Goal: Transaction & Acquisition: Book appointment/travel/reservation

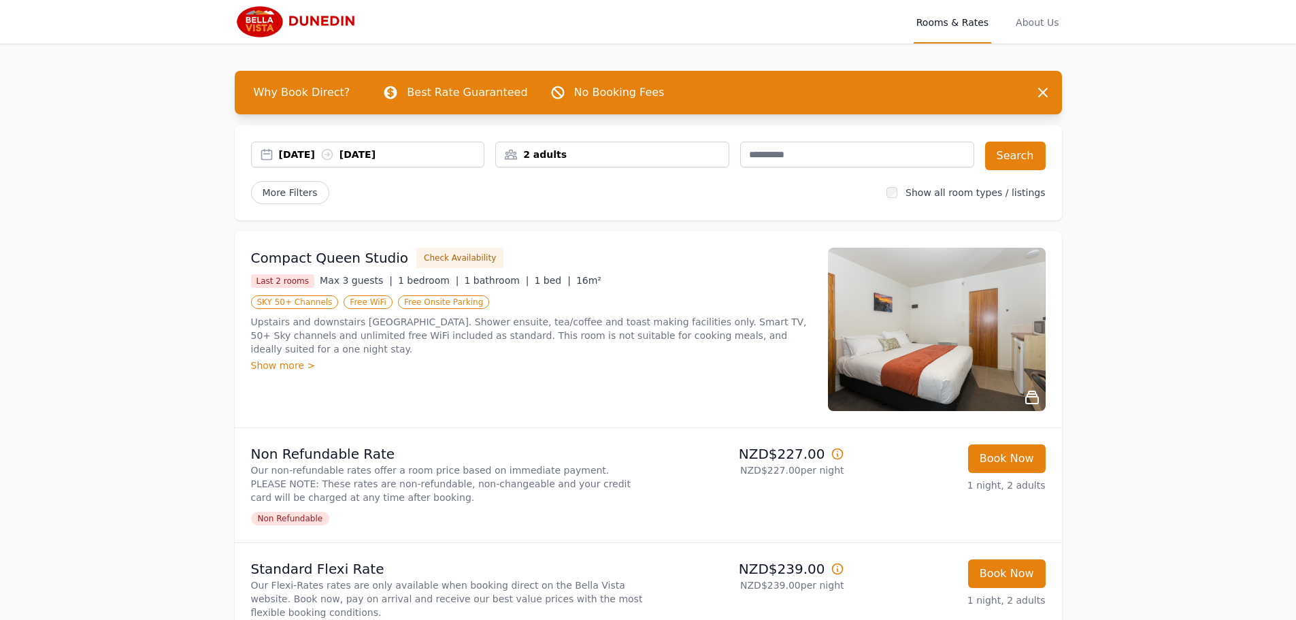
click at [644, 144] on div "2 adults" at bounding box center [612, 155] width 234 height 26
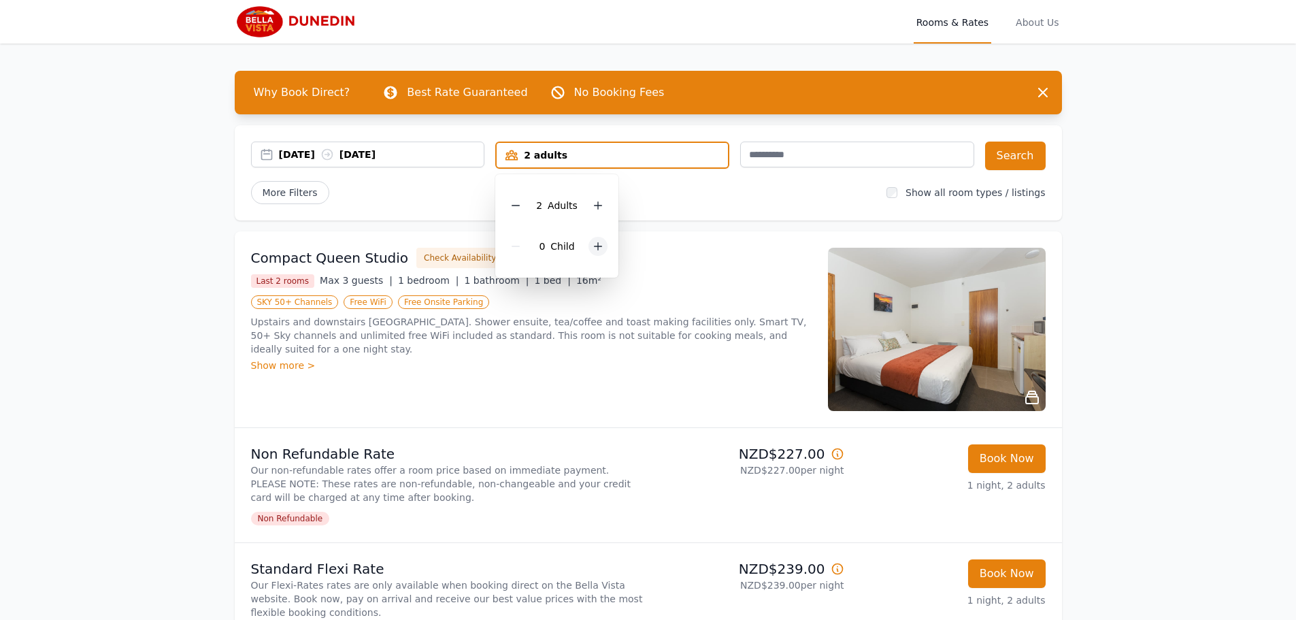
click at [595, 242] on icon at bounding box center [598, 246] width 11 height 11
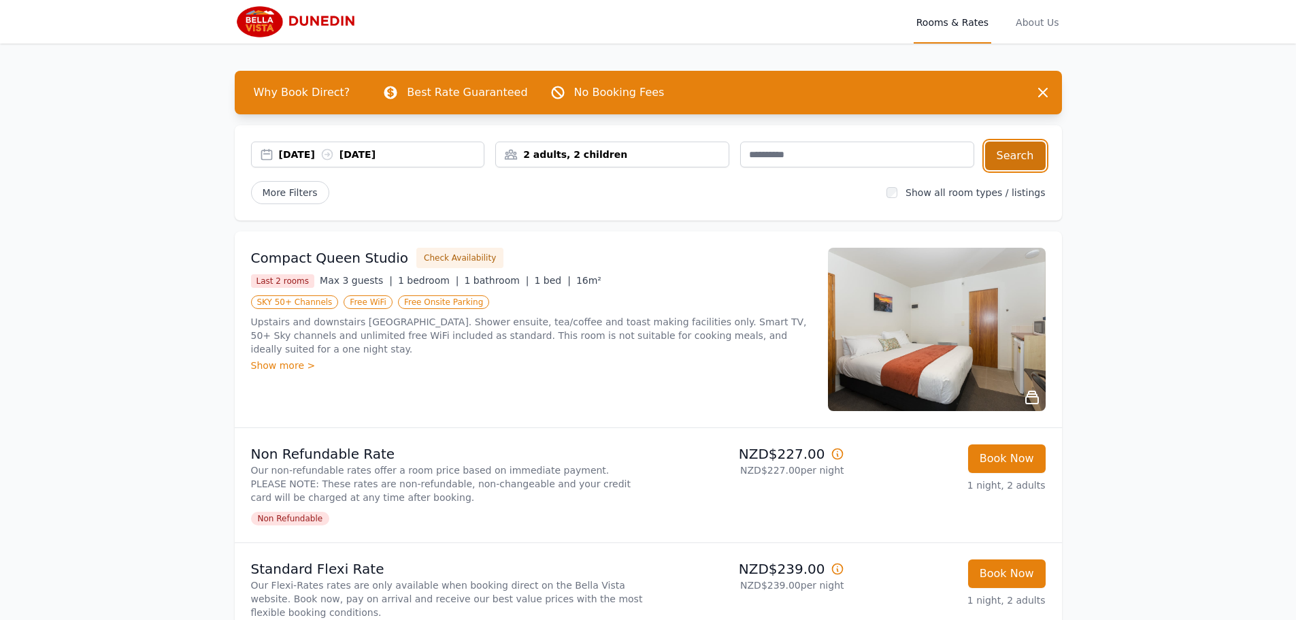
click at [1010, 152] on button "Search" at bounding box center [1015, 156] width 61 height 29
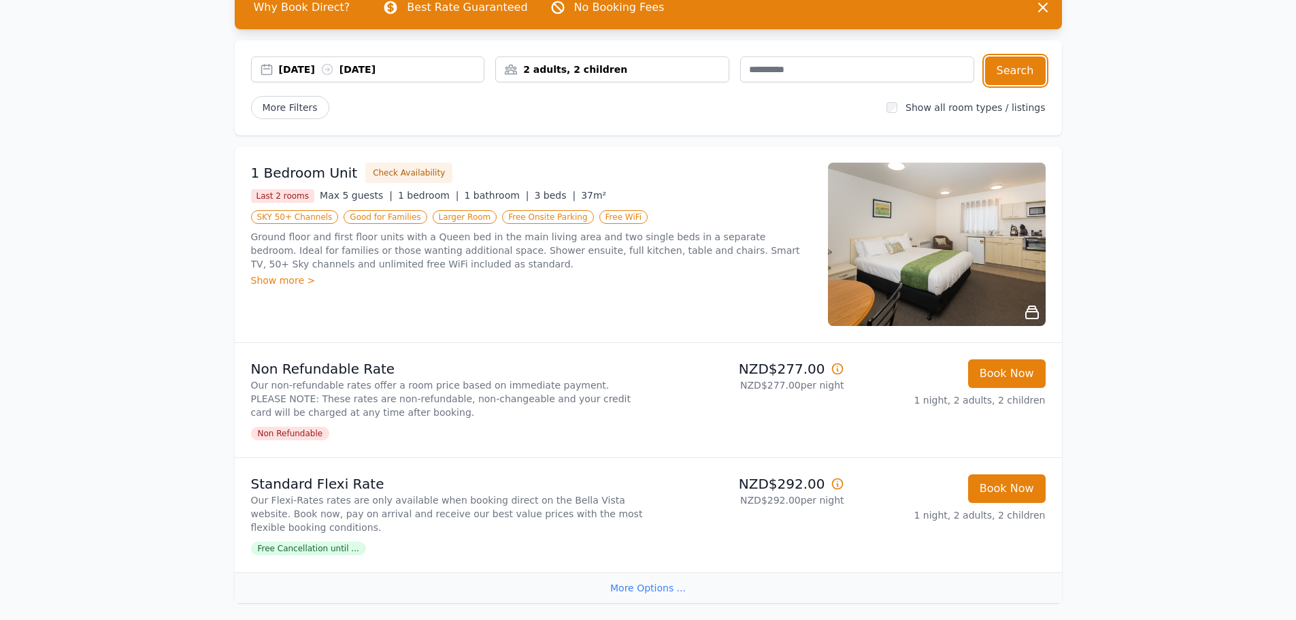
scroll to position [68, 0]
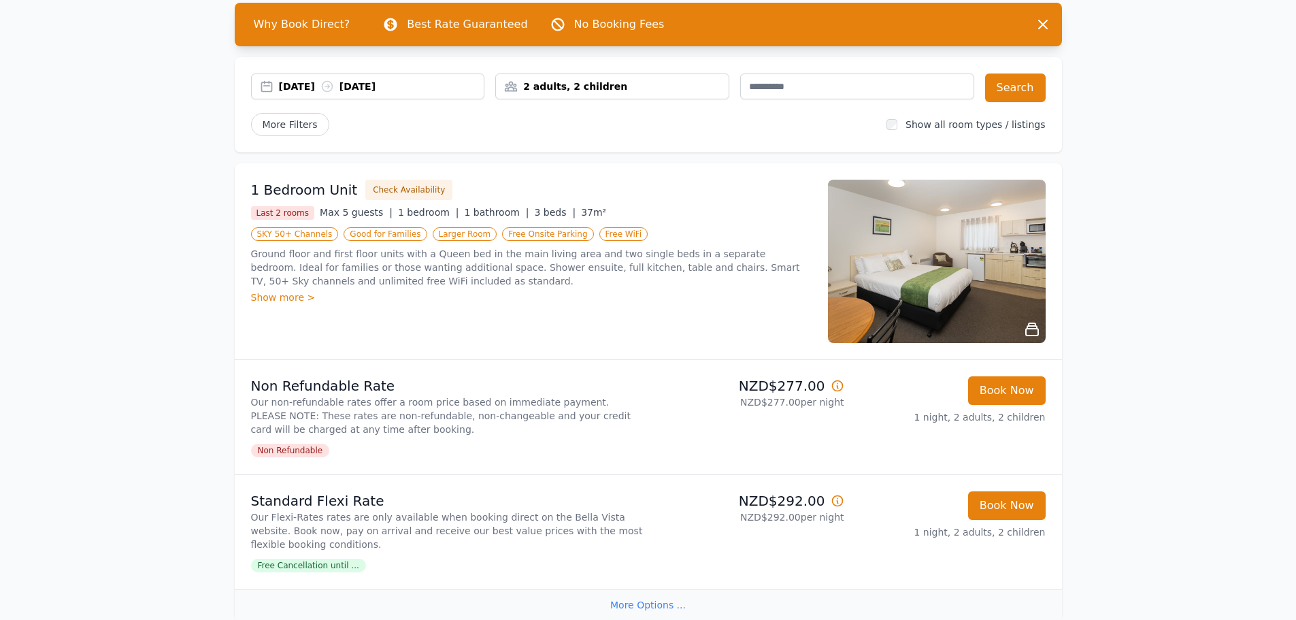
click at [282, 291] on div "Show more >" at bounding box center [531, 298] width 561 height 14
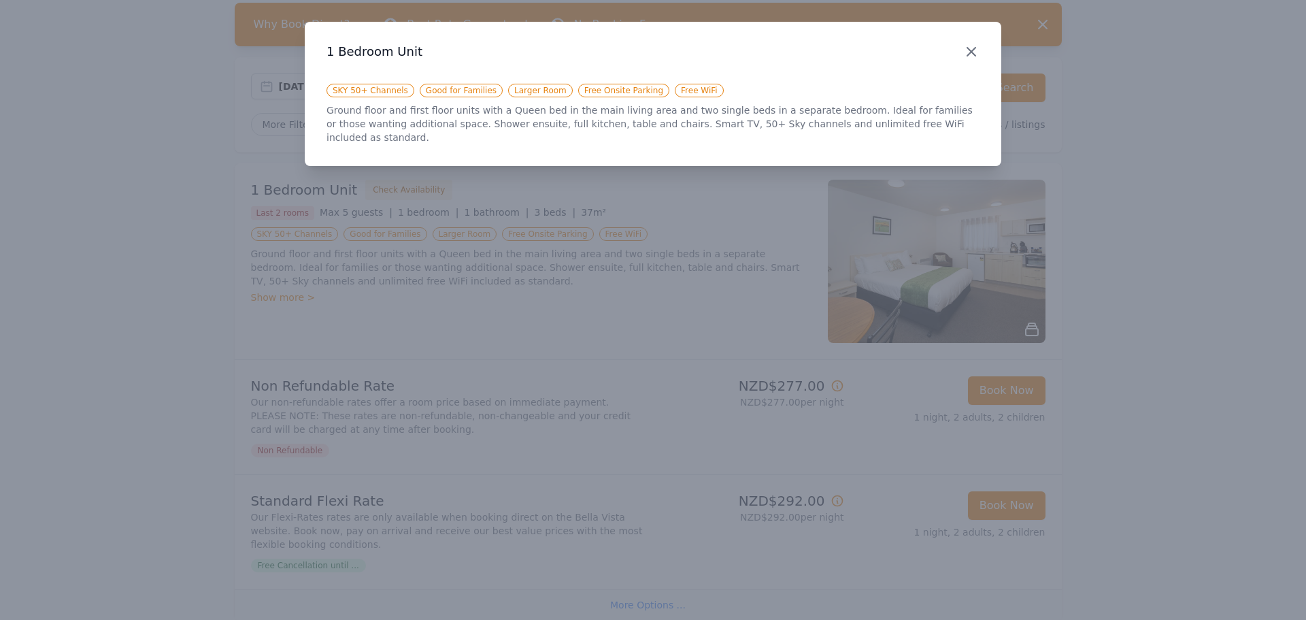
click at [972, 52] on icon "button" at bounding box center [971, 52] width 8 height 8
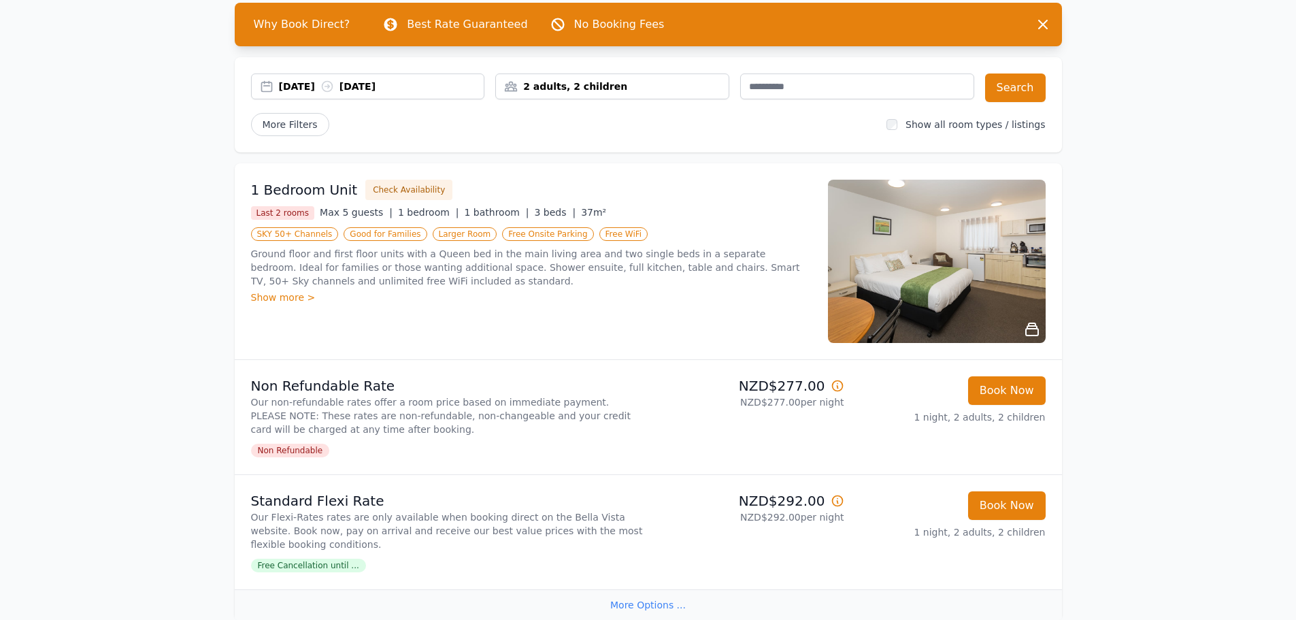
click at [1012, 250] on img at bounding box center [937, 261] width 218 height 163
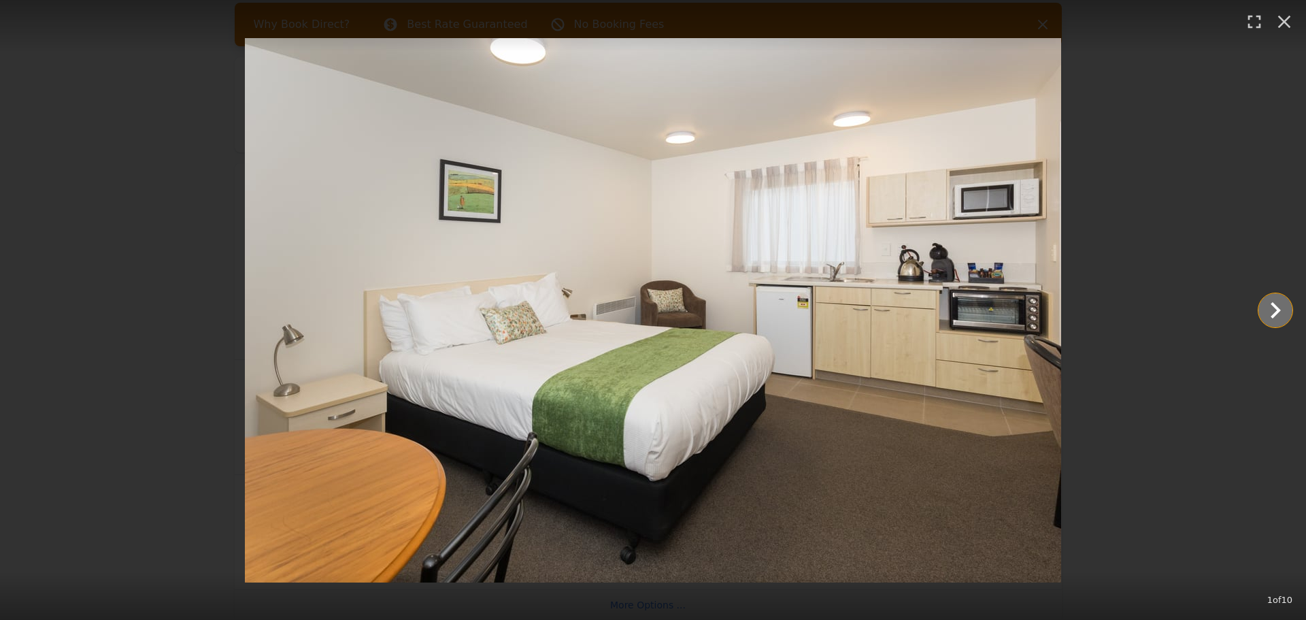
click at [1274, 310] on icon "Show slide 2 of 10" at bounding box center [1275, 310] width 33 height 33
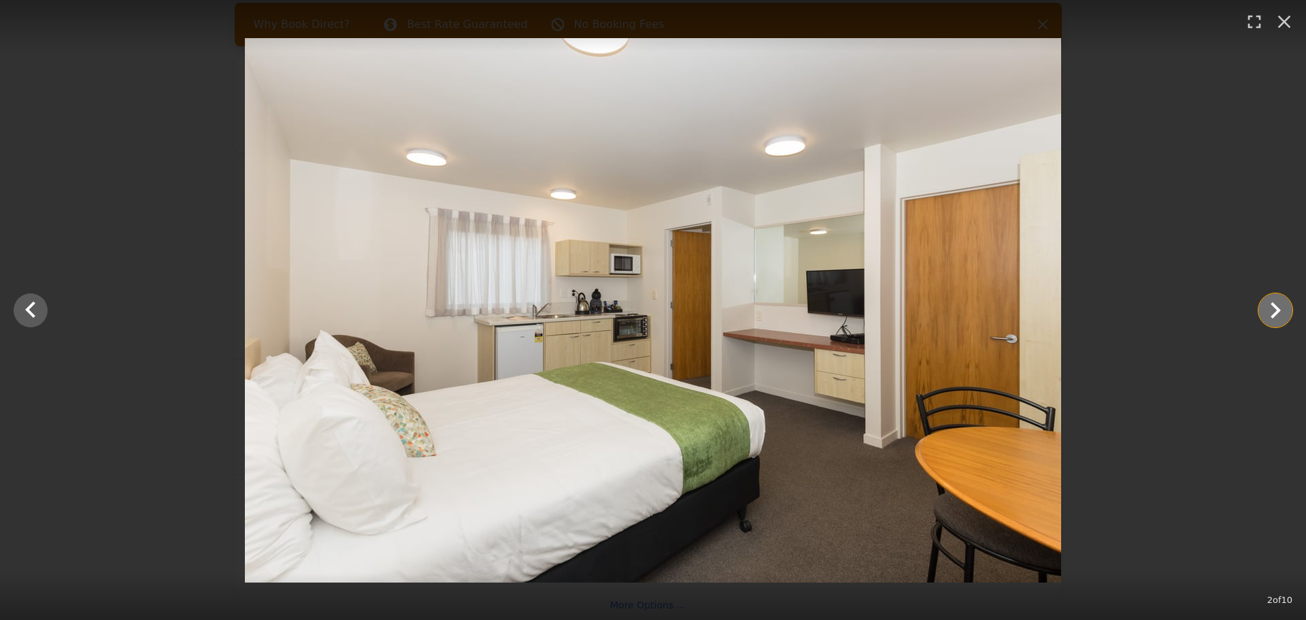
click at [1274, 310] on icon "Show slide 3 of 10" at bounding box center [1275, 310] width 33 height 33
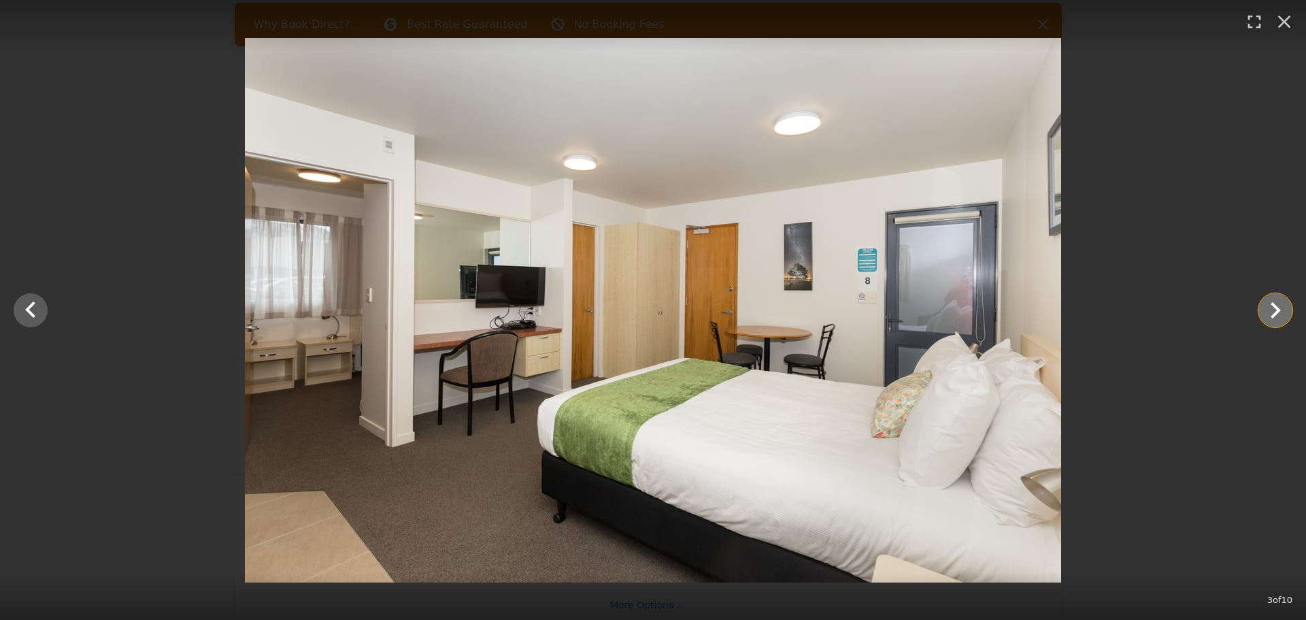
click at [1274, 310] on icon "Show slide 4 of 10" at bounding box center [1275, 310] width 33 height 33
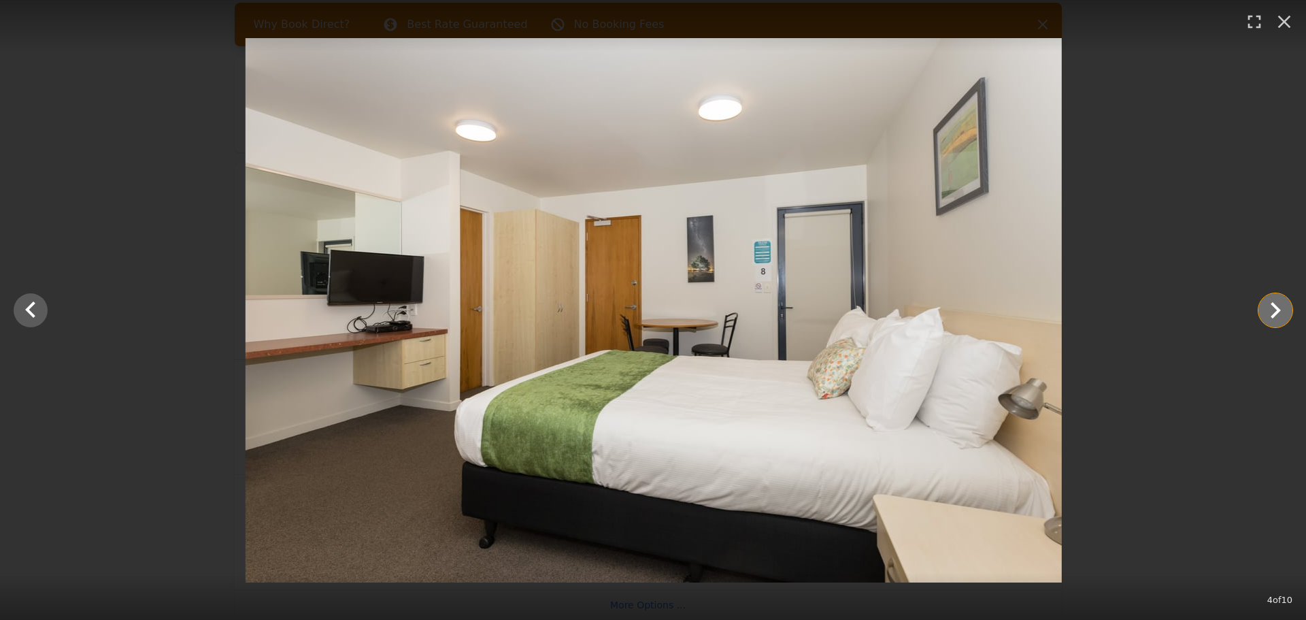
click at [1274, 310] on icon "Show slide 5 of 10" at bounding box center [1275, 310] width 33 height 33
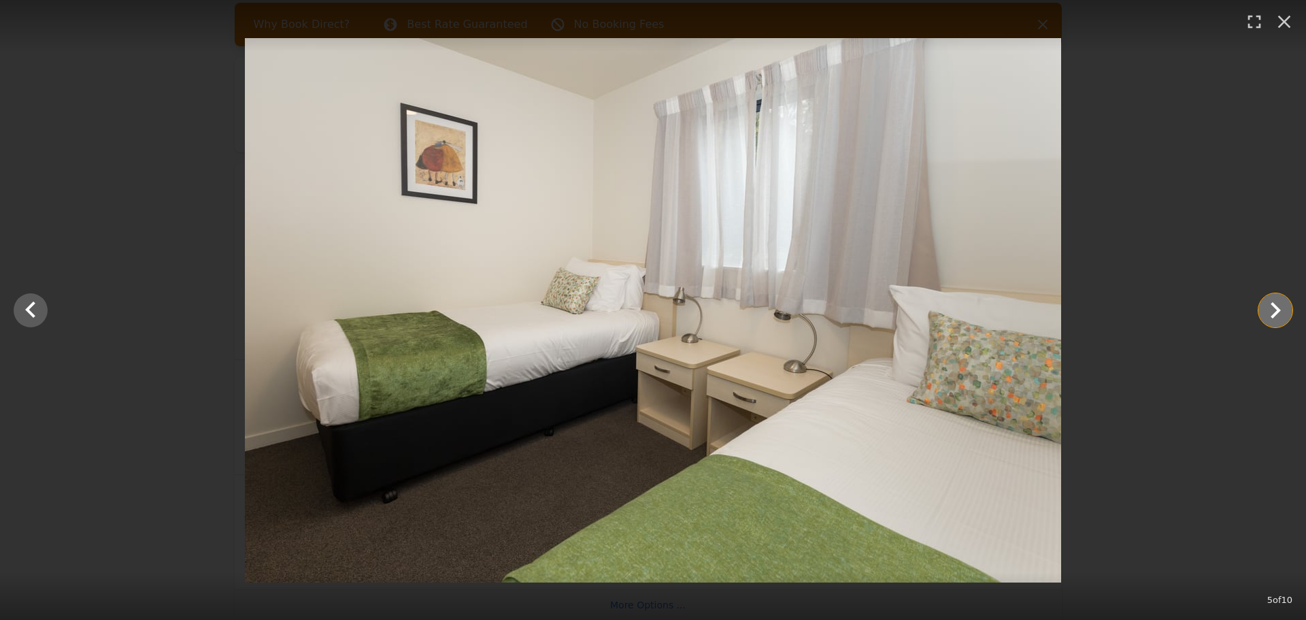
click at [1274, 310] on icon "Show slide 6 of 10" at bounding box center [1275, 310] width 33 height 33
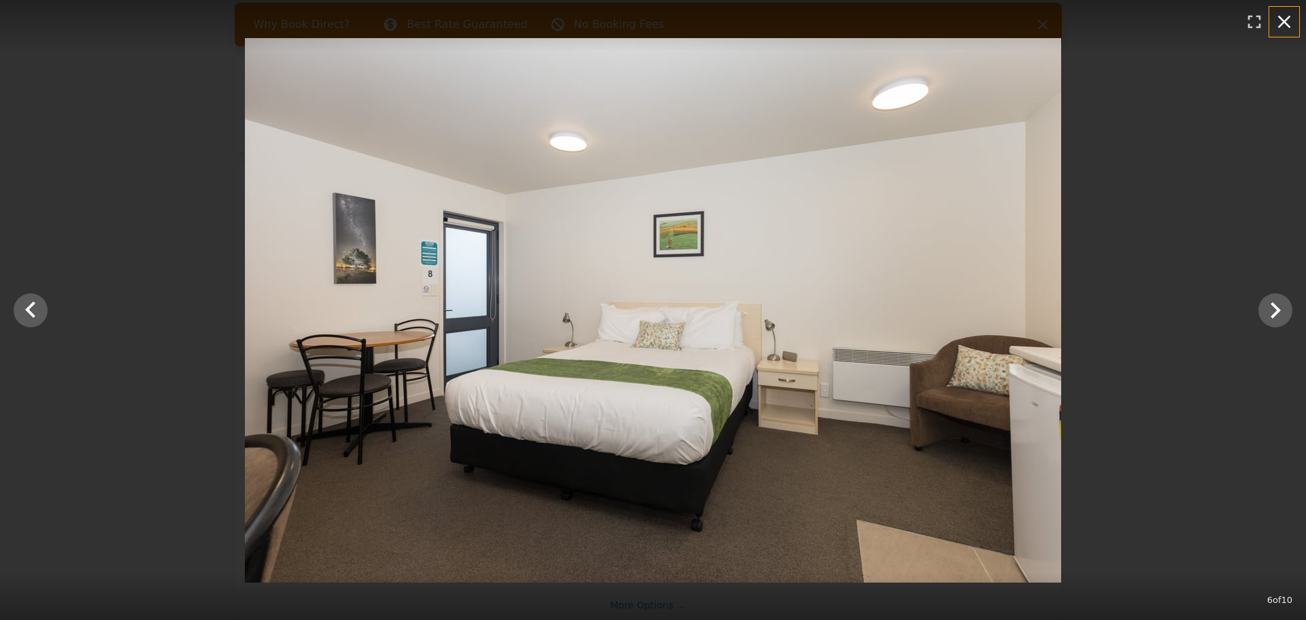
click at [1288, 17] on icon "button" at bounding box center [1285, 22] width 22 height 22
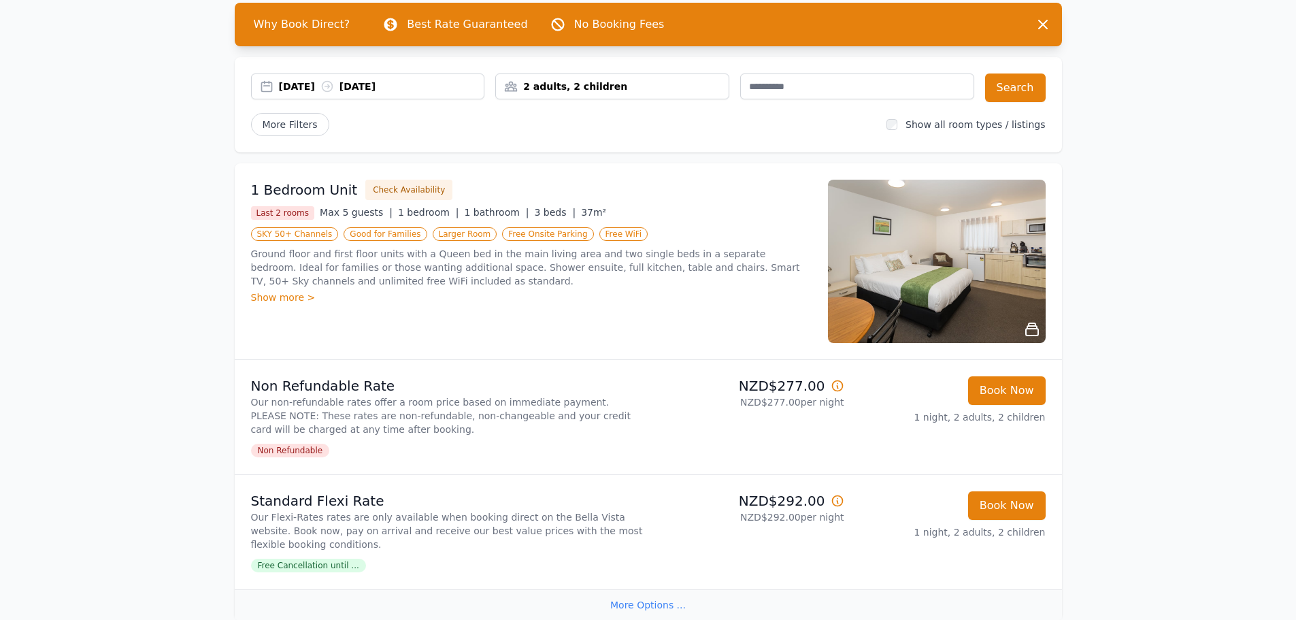
scroll to position [0, 0]
